Goal: Task Accomplishment & Management: Use online tool/utility

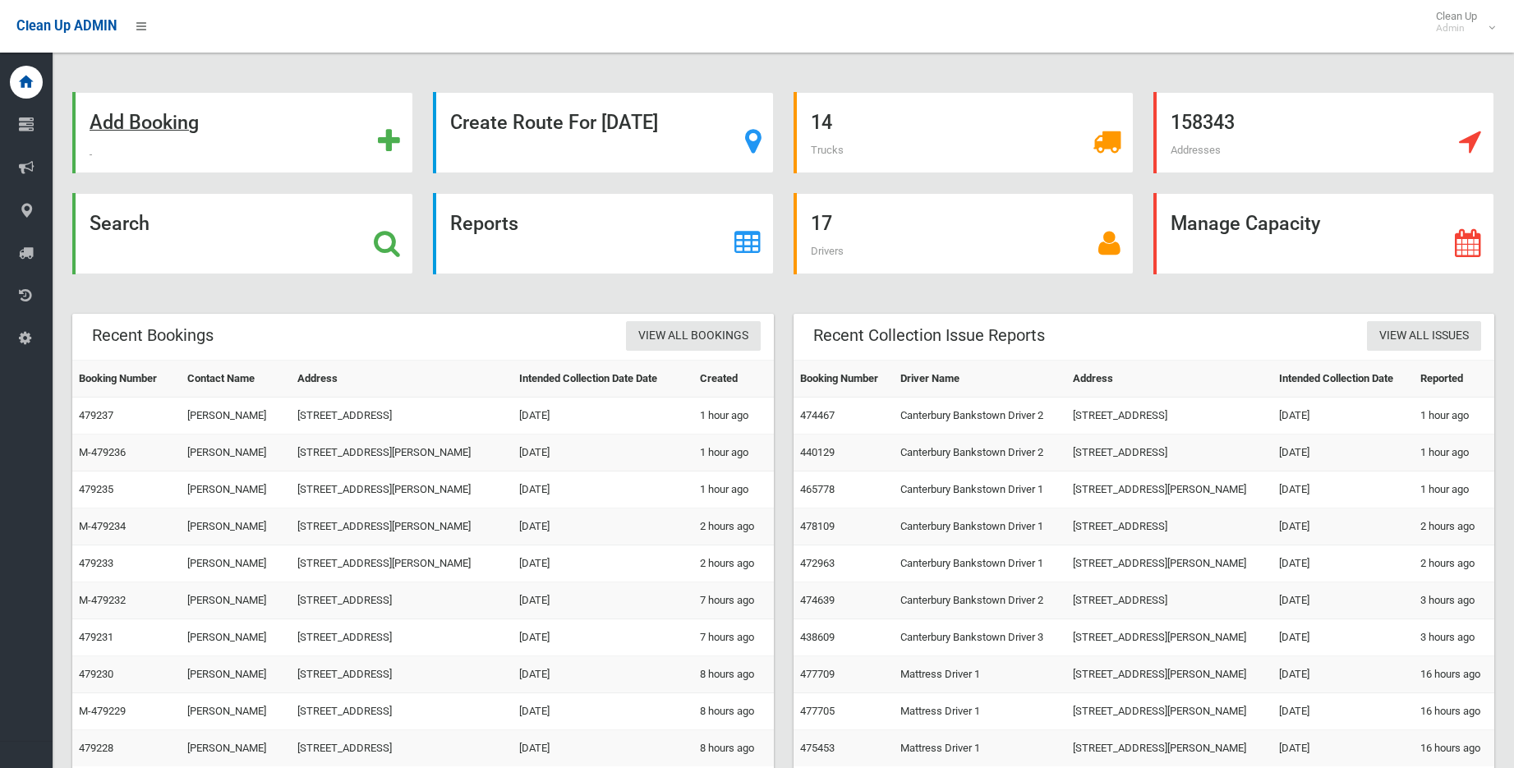
click at [161, 125] on strong "Add Booking" at bounding box center [144, 122] width 109 height 23
click at [111, 222] on strong "Search" at bounding box center [120, 223] width 60 height 23
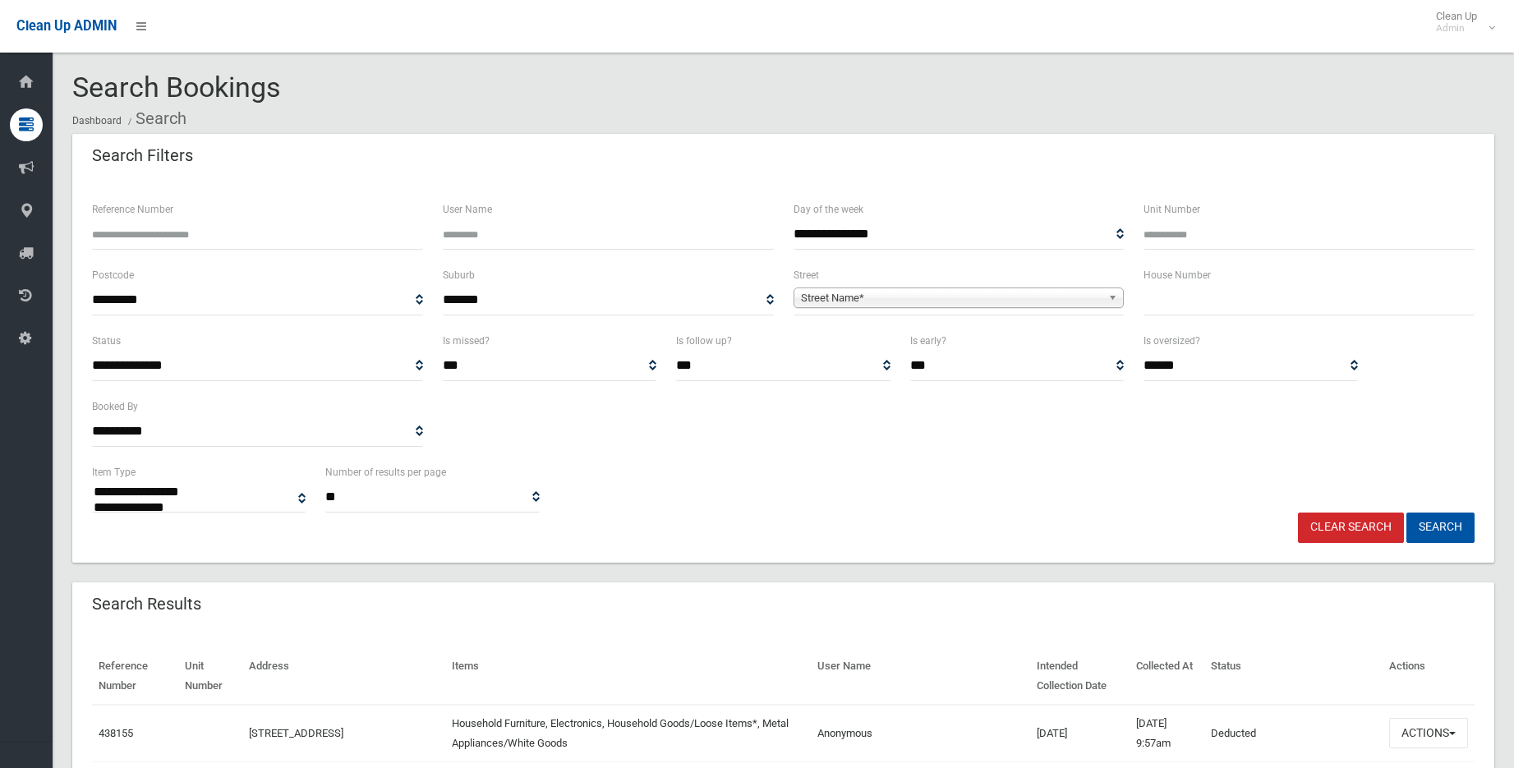
select select
